Goal: Task Accomplishment & Management: Complete application form

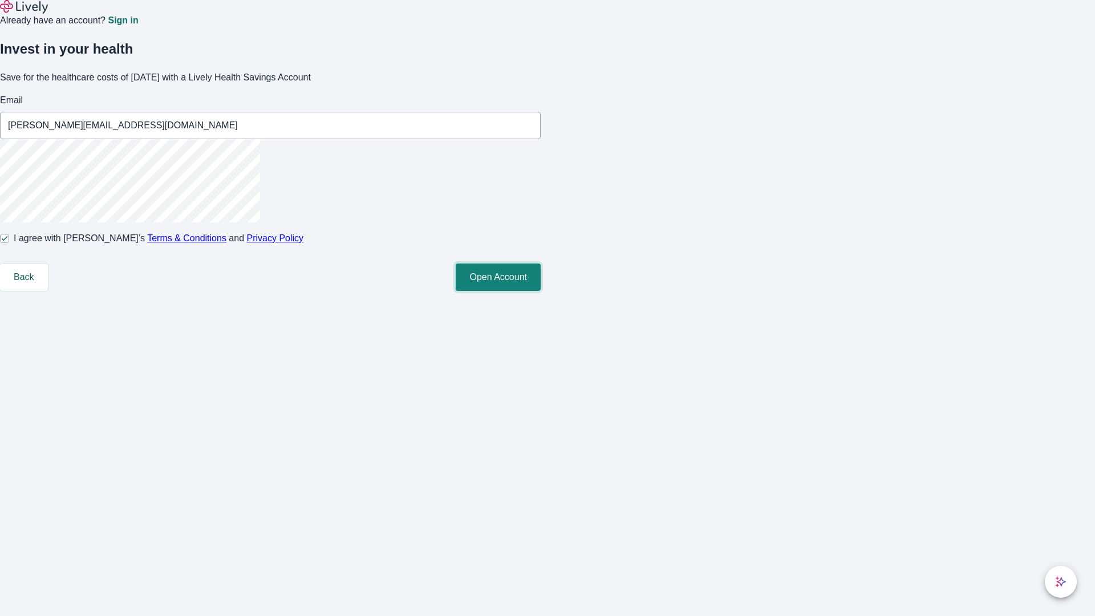
click at [541, 291] on button "Open Account" at bounding box center [498, 277] width 85 height 27
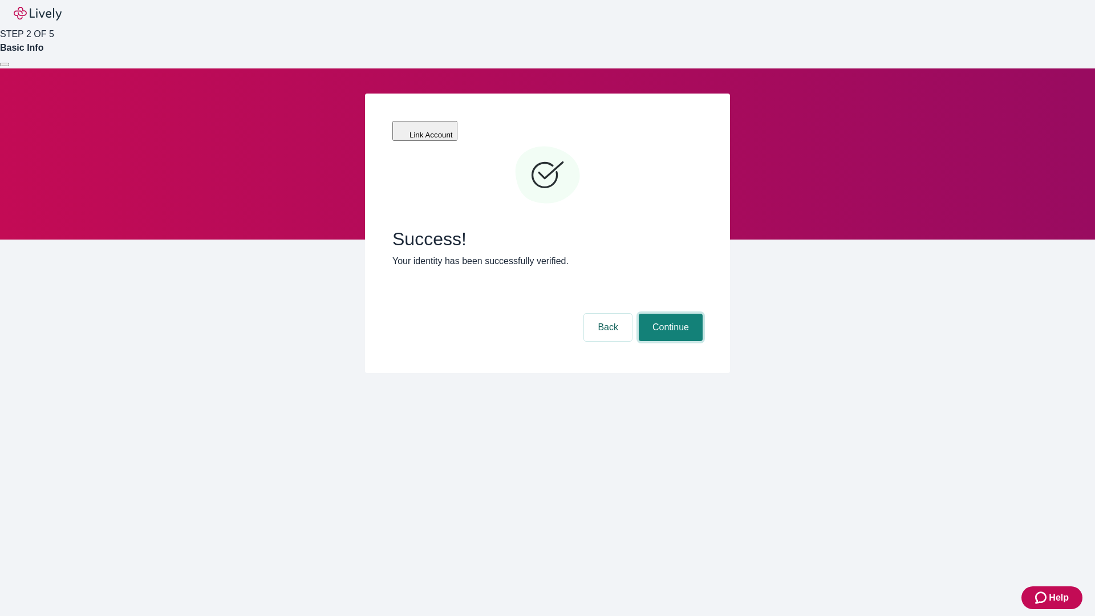
click at [669, 314] on button "Continue" at bounding box center [671, 327] width 64 height 27
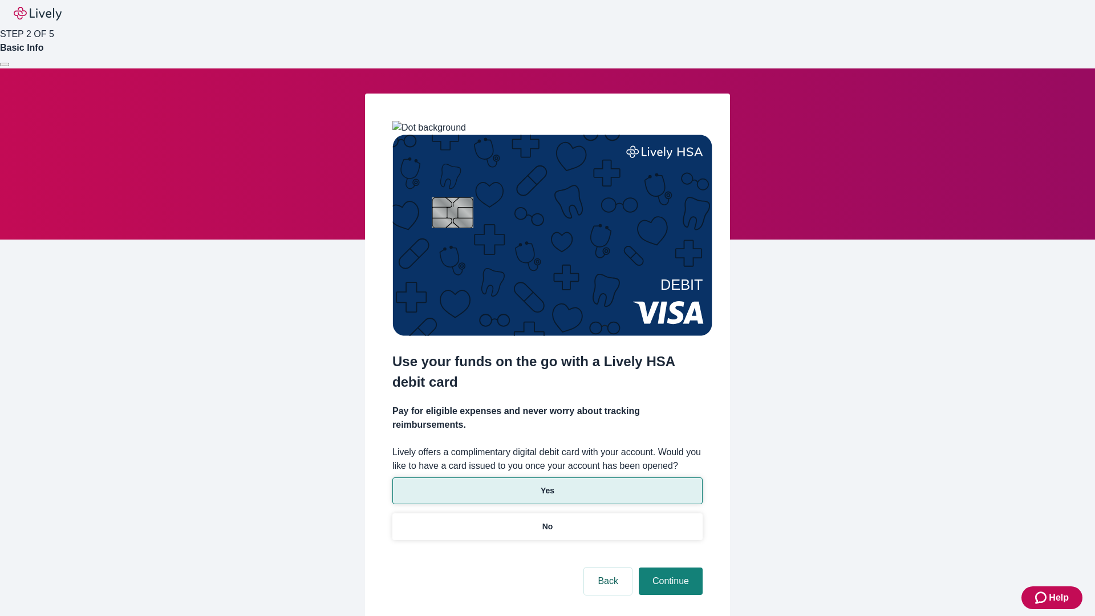
click at [547, 485] on p "Yes" at bounding box center [548, 491] width 14 height 12
click at [669, 568] on button "Continue" at bounding box center [671, 581] width 64 height 27
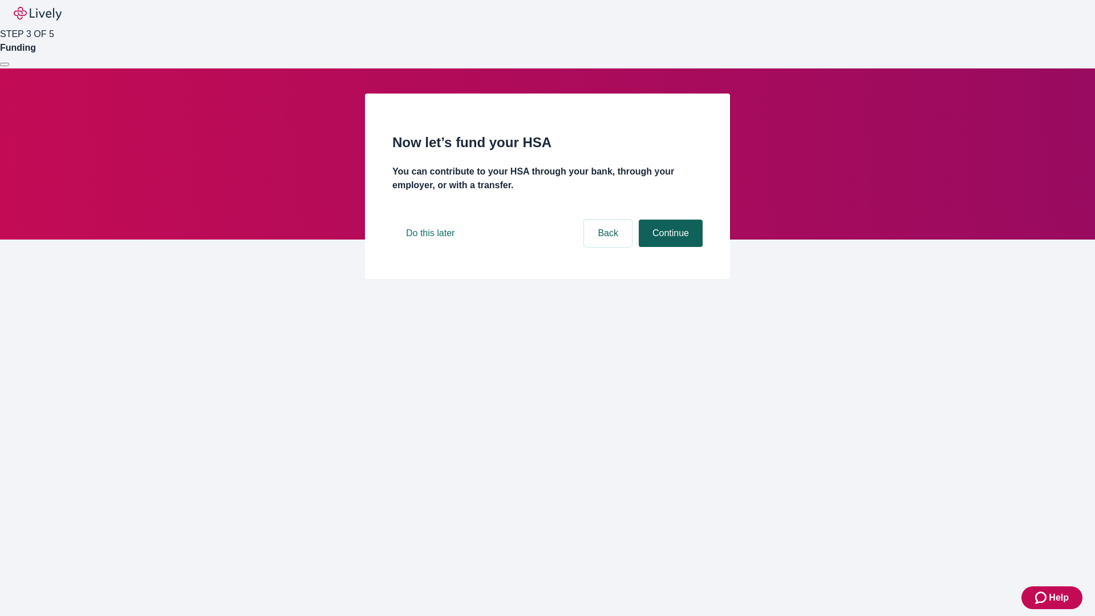
click at [669, 247] on button "Continue" at bounding box center [671, 233] width 64 height 27
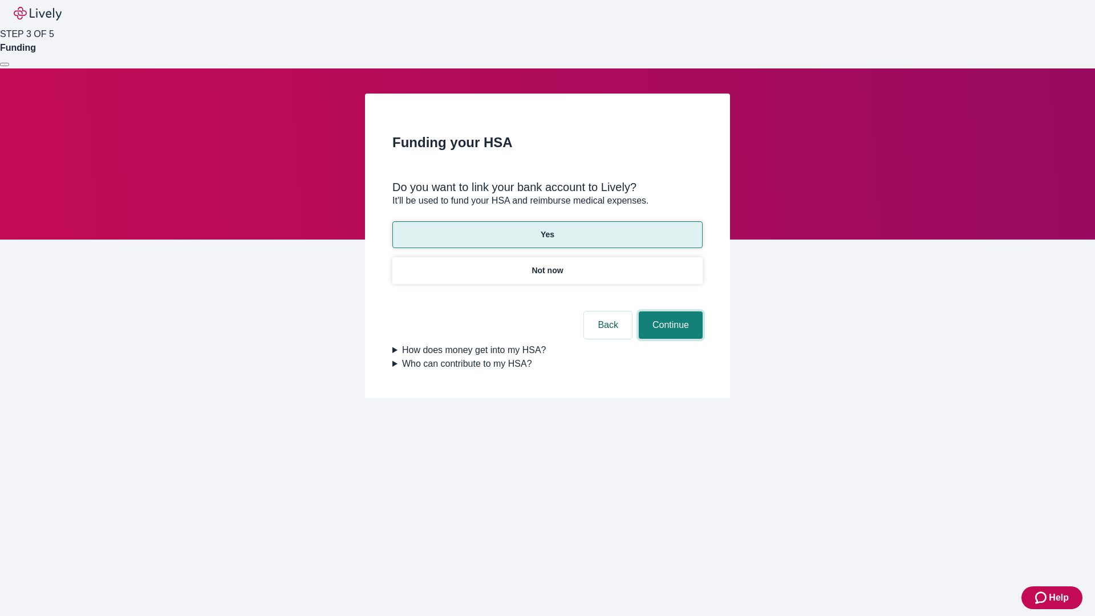
click at [669, 311] on button "Continue" at bounding box center [671, 324] width 64 height 27
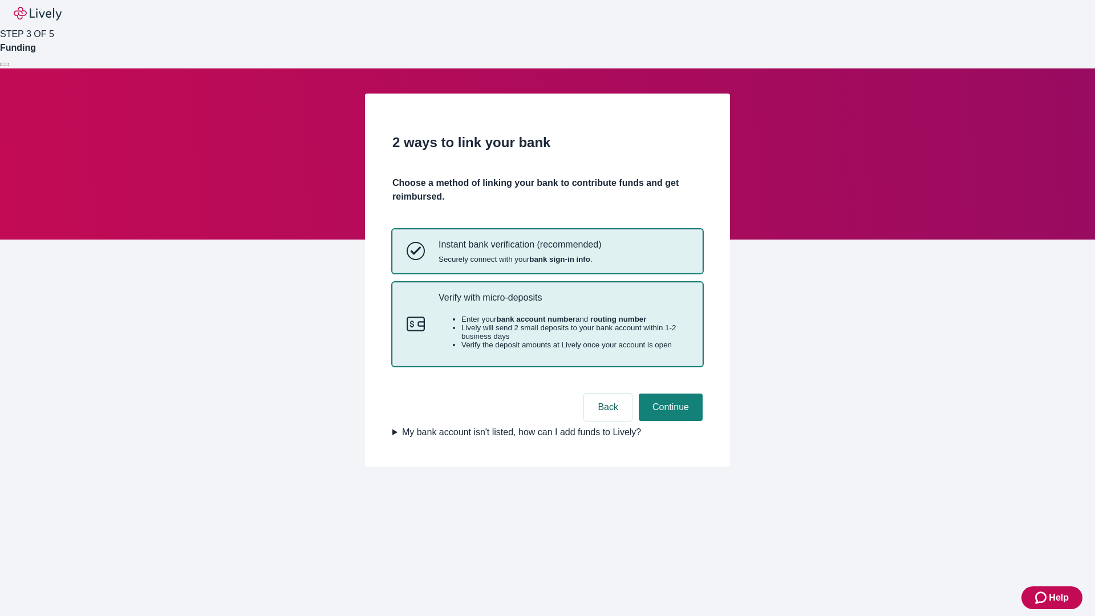
click at [563, 303] on p "Verify with micro-deposits" at bounding box center [564, 297] width 250 height 11
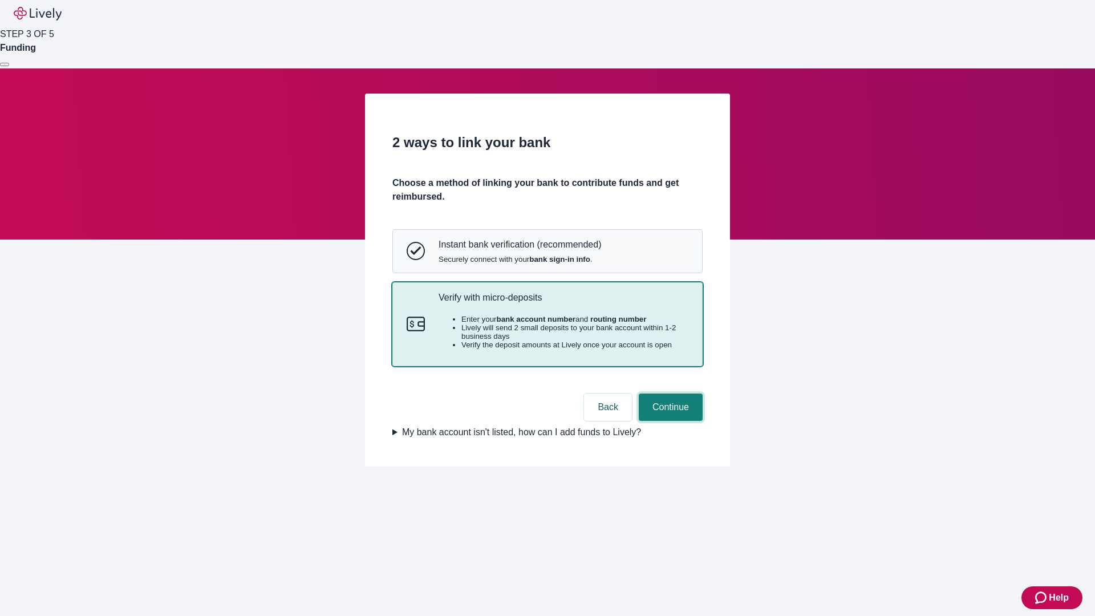
click at [669, 421] on button "Continue" at bounding box center [671, 407] width 64 height 27
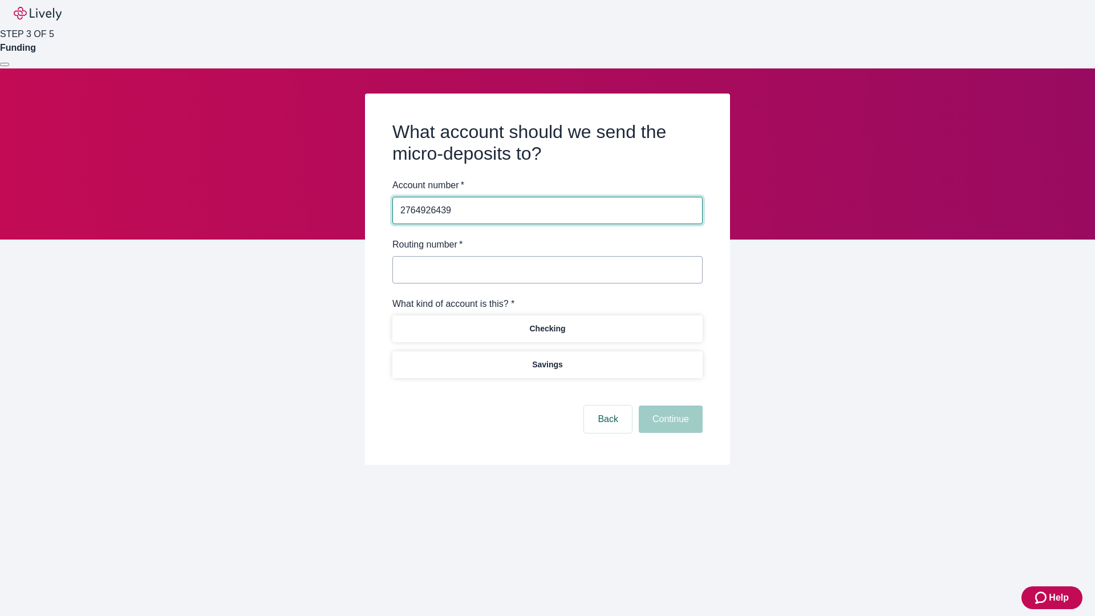
type input "2764926439"
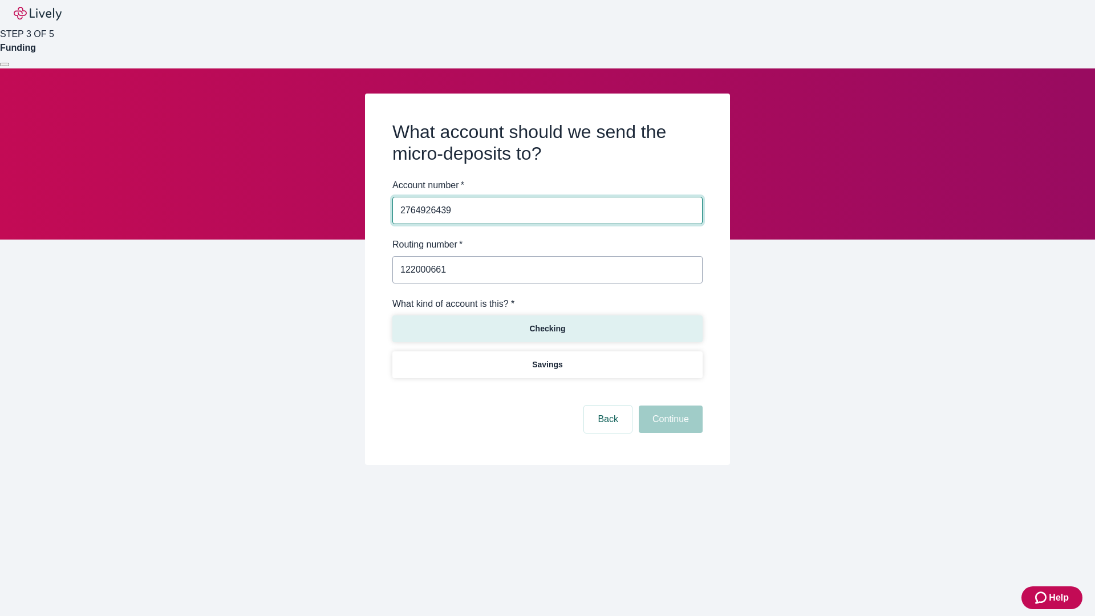
type input "122000661"
click at [547, 328] on p "Checking" at bounding box center [547, 329] width 36 height 12
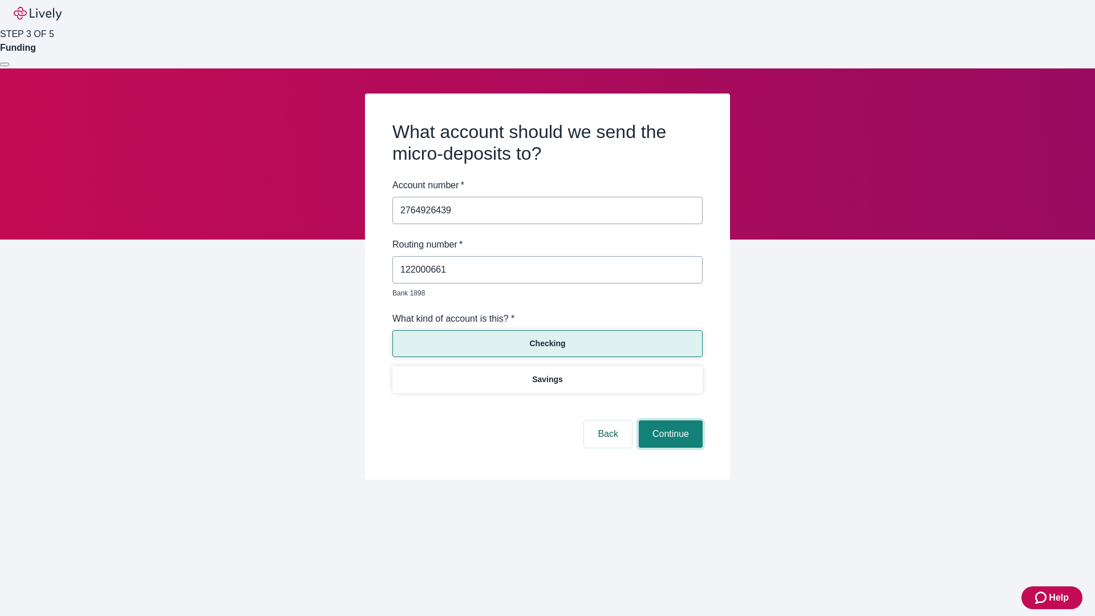
click at [669, 421] on button "Continue" at bounding box center [671, 433] width 64 height 27
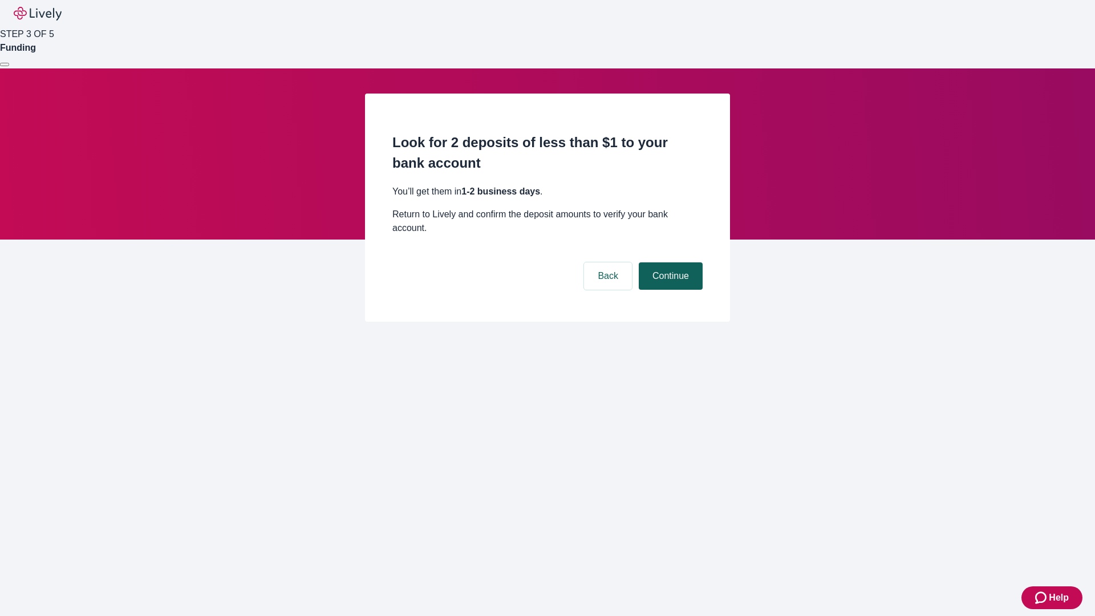
click at [669, 262] on button "Continue" at bounding box center [671, 275] width 64 height 27
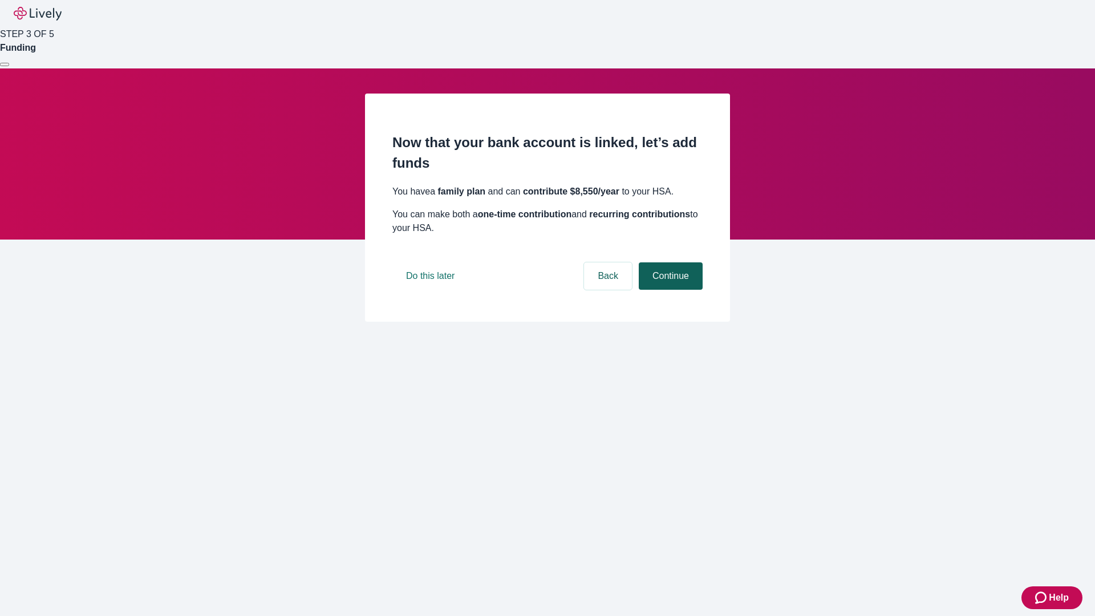
click at [669, 290] on button "Continue" at bounding box center [671, 275] width 64 height 27
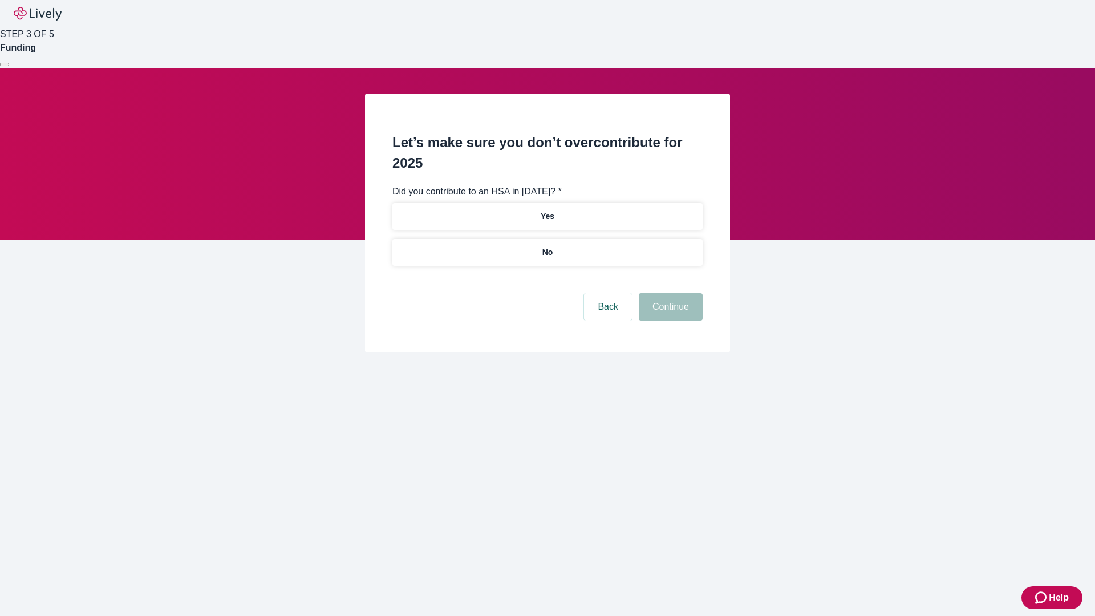
click at [547, 246] on p "No" at bounding box center [547, 252] width 11 height 12
click at [669, 293] on button "Continue" at bounding box center [671, 306] width 64 height 27
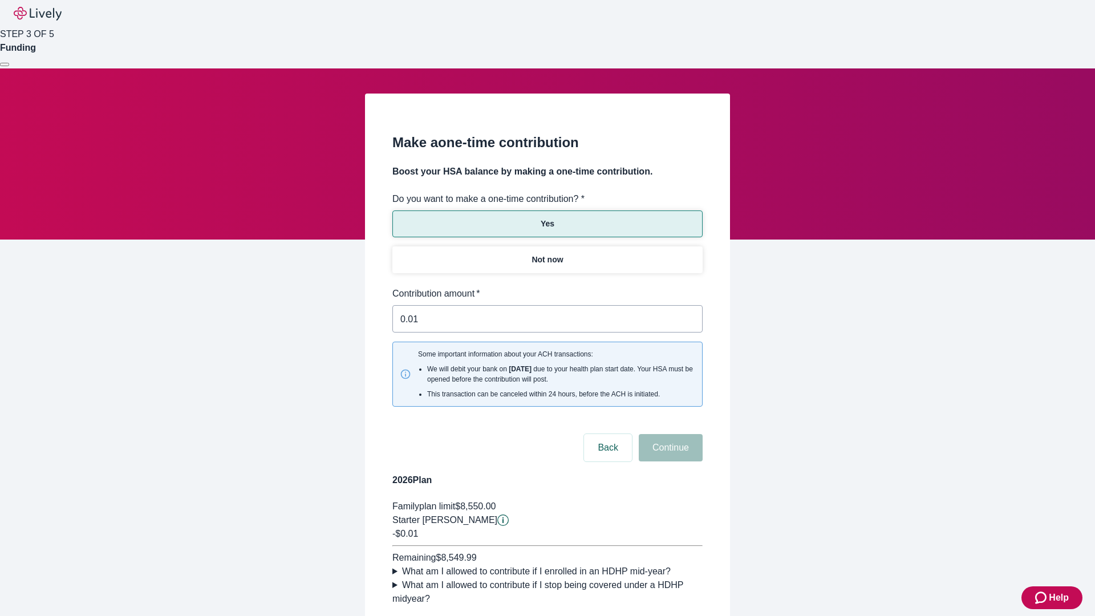
type input "0.01"
click at [669, 434] on button "Continue" at bounding box center [671, 447] width 64 height 27
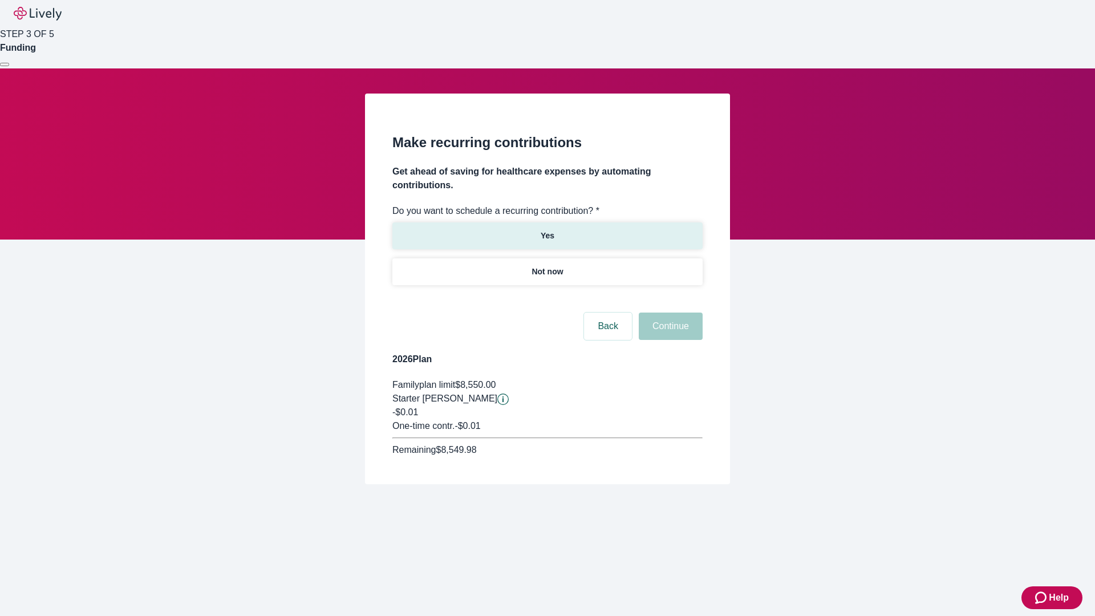
click at [547, 230] on p "Yes" at bounding box center [548, 236] width 14 height 12
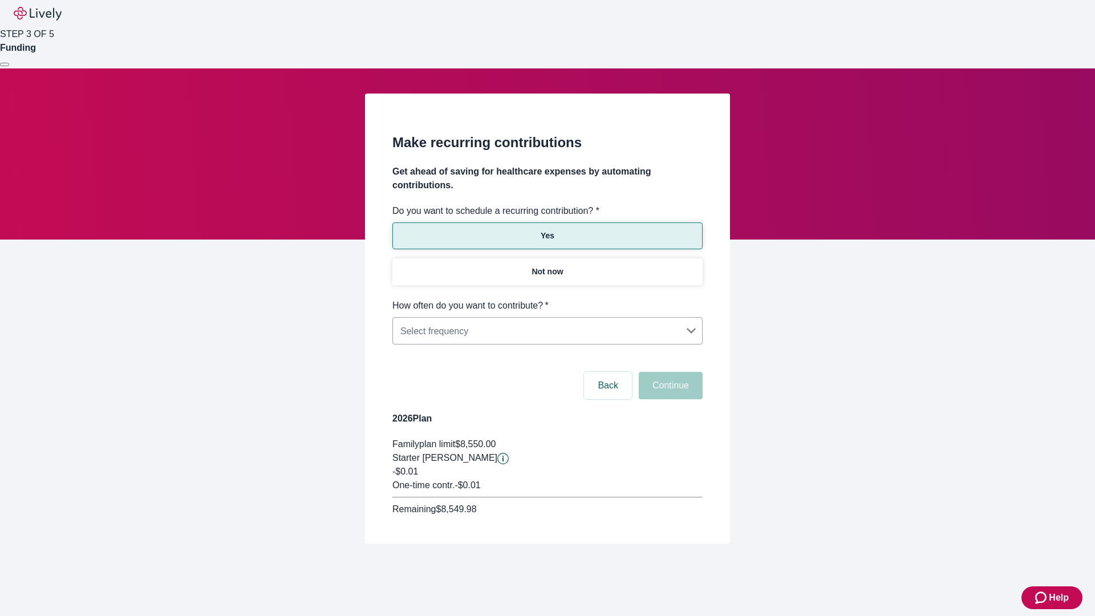
click at [547, 299] on body "Help STEP 3 OF 5 Funding Make recurring contributions Get ahead of saving for h…" at bounding box center [547, 299] width 1095 height 598
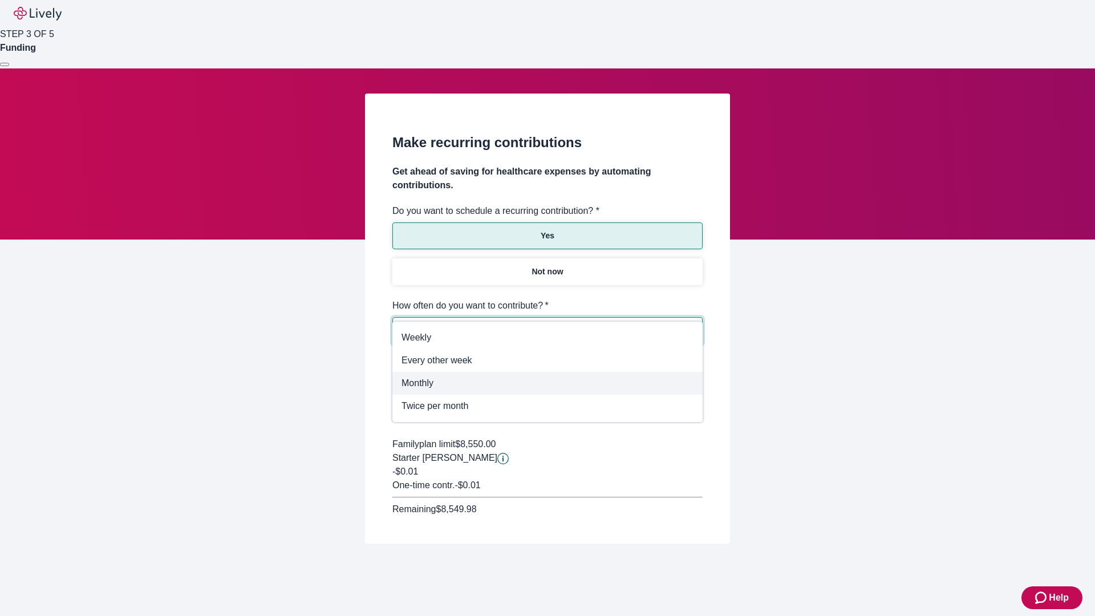
click at [548, 383] on span "Monthly" at bounding box center [548, 383] width 292 height 14
type input "Monthly"
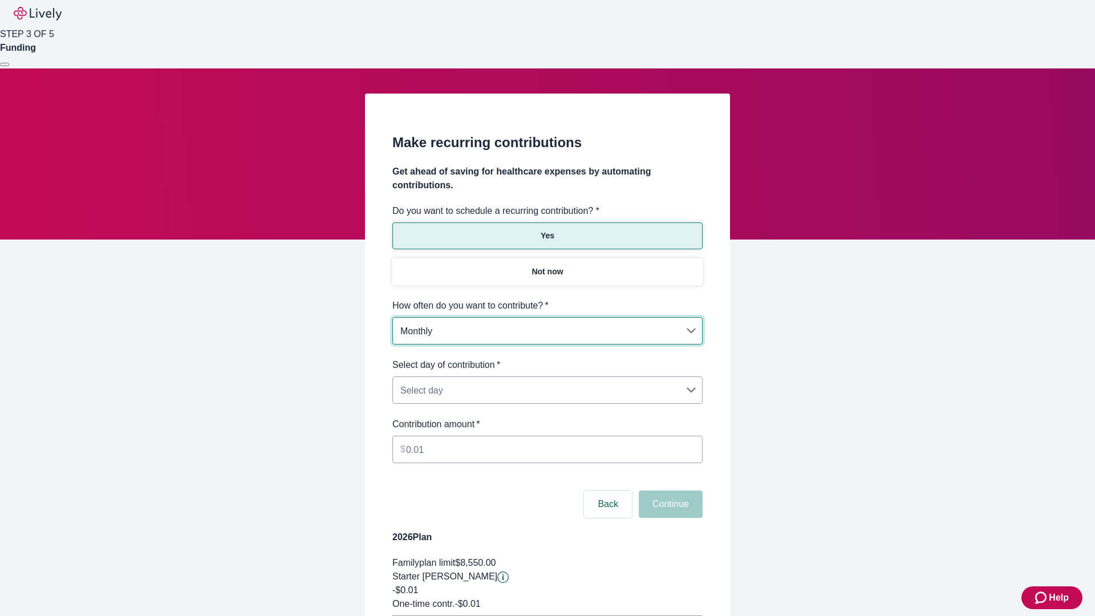
click at [547, 358] on body "Help STEP 3 OF 5 Funding Make recurring contributions Get ahead of saving for h…" at bounding box center [547, 358] width 1095 height 717
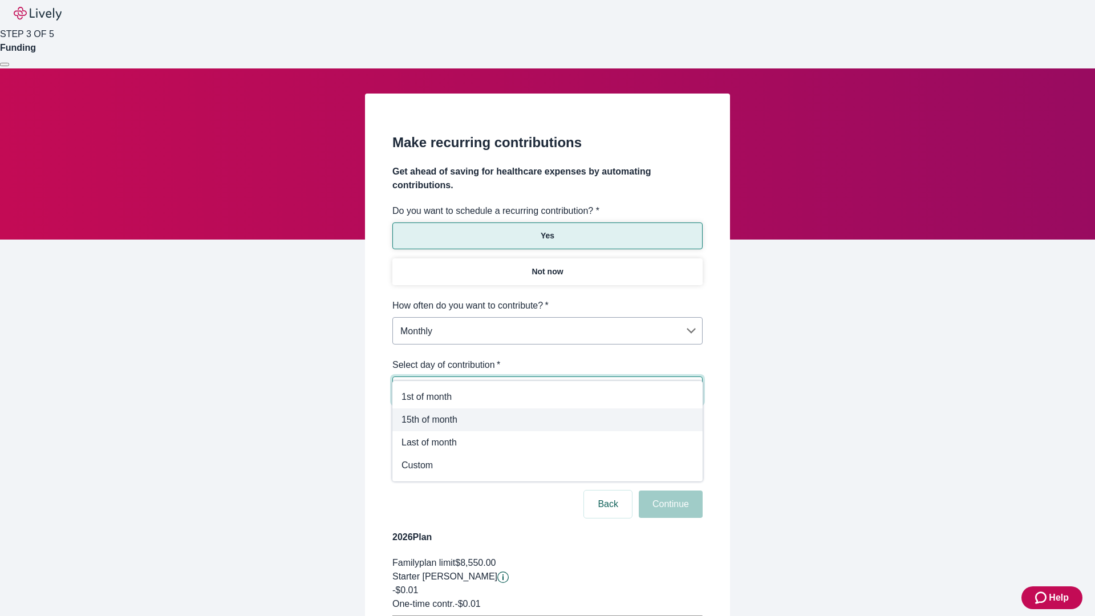
click at [548, 420] on span "15th of month" at bounding box center [548, 420] width 292 height 14
type input "Monthly15th"
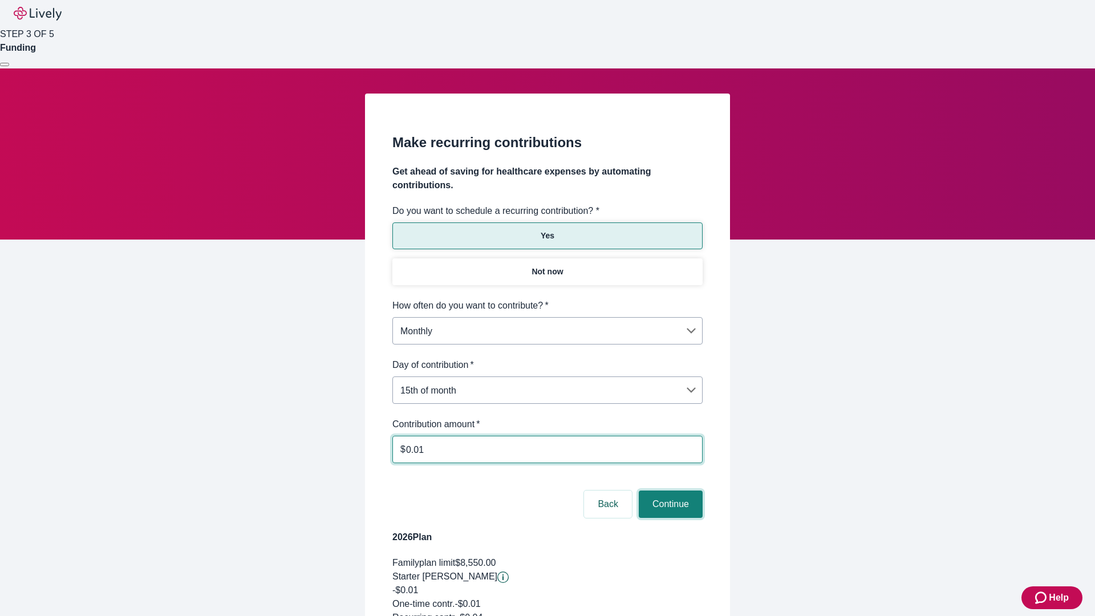
click at [669, 491] on button "Continue" at bounding box center [671, 504] width 64 height 27
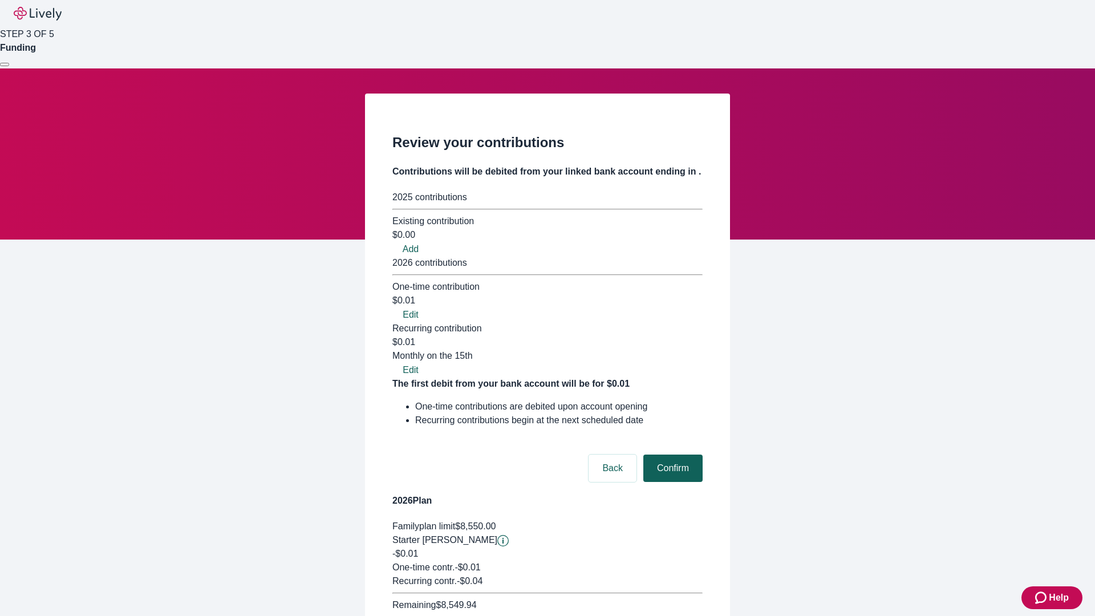
click at [671, 455] on button "Confirm" at bounding box center [672, 468] width 59 height 27
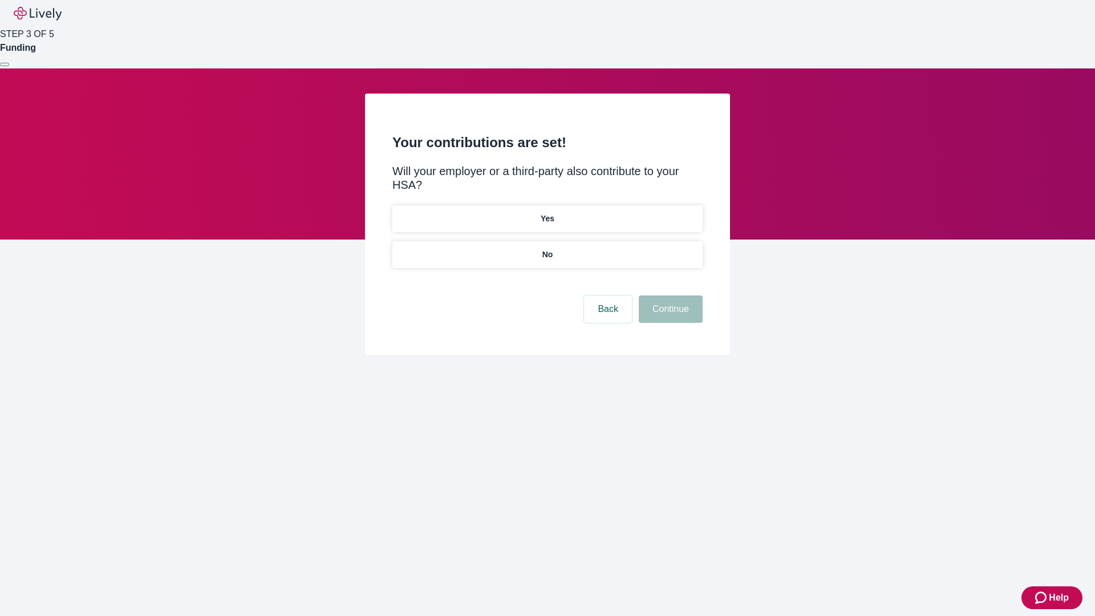
click at [547, 213] on p "Yes" at bounding box center [548, 219] width 14 height 12
click at [669, 295] on button "Continue" at bounding box center [671, 308] width 64 height 27
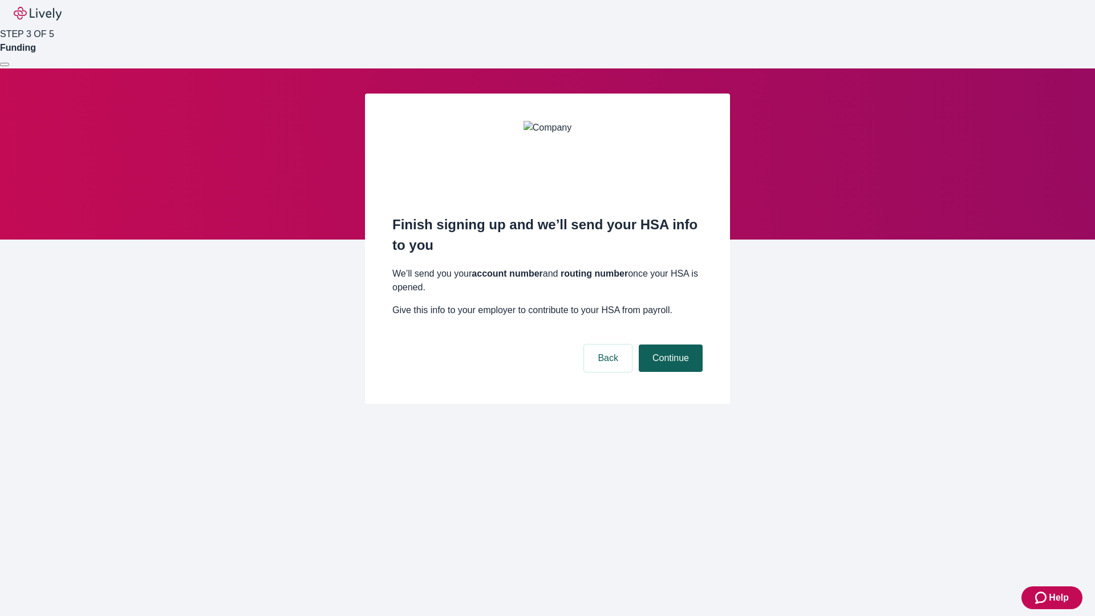
click at [669, 345] on button "Continue" at bounding box center [671, 358] width 64 height 27
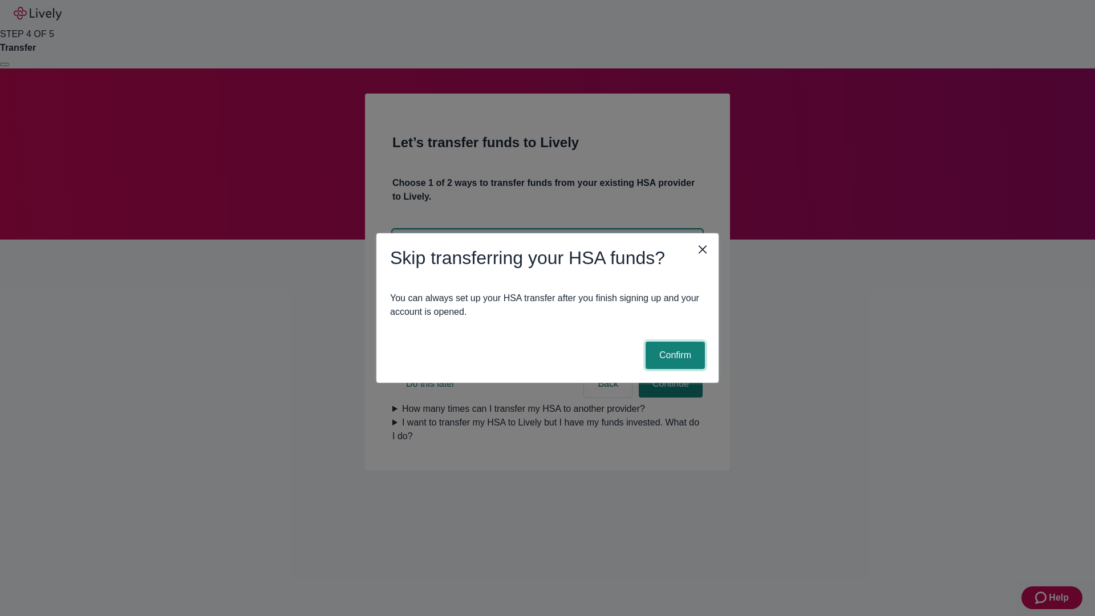
click at [674, 355] on button "Confirm" at bounding box center [675, 355] width 59 height 27
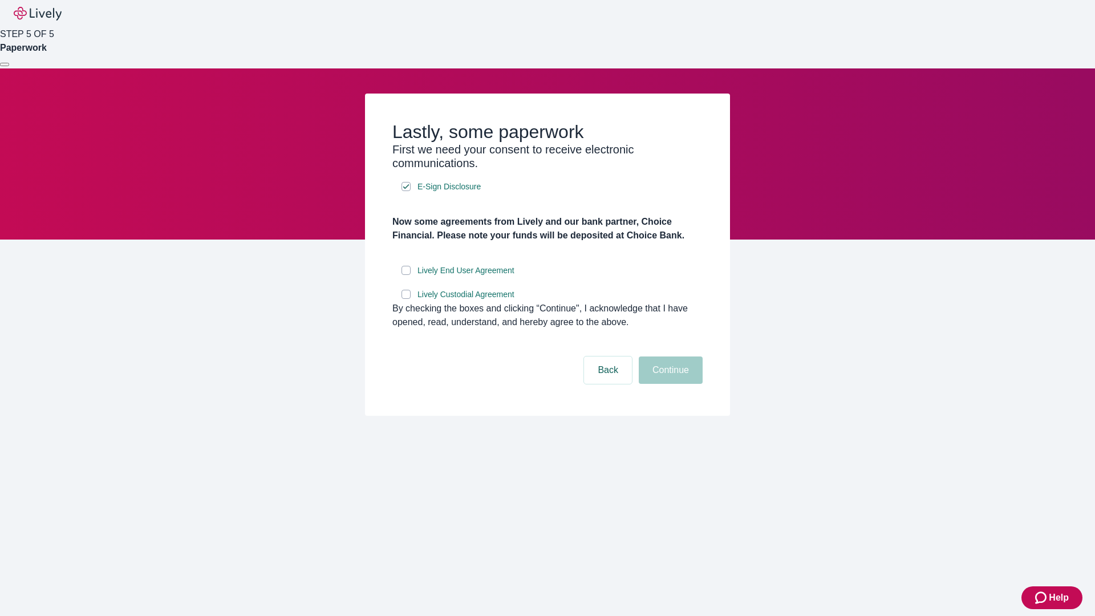
click at [406, 275] on input "Lively End User Agreement" at bounding box center [406, 270] width 9 height 9
checkbox input "true"
click at [406, 299] on input "Lively Custodial Agreement" at bounding box center [406, 294] width 9 height 9
checkbox input "true"
click at [669, 384] on button "Continue" at bounding box center [671, 370] width 64 height 27
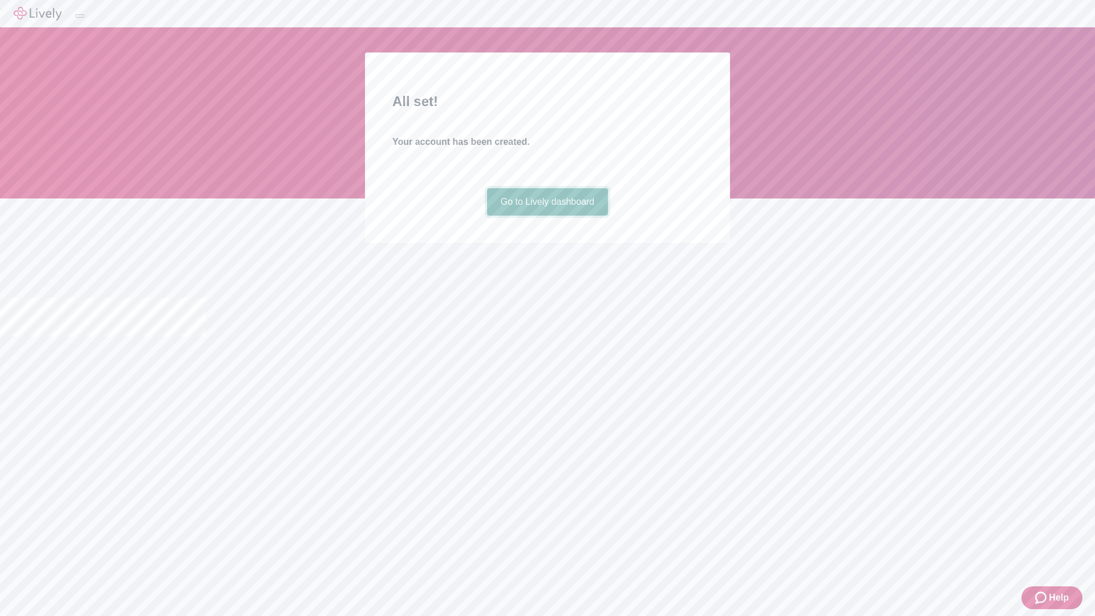
click at [547, 216] on link "Go to Lively dashboard" at bounding box center [548, 201] width 122 height 27
